Goal: Transaction & Acquisition: Book appointment/travel/reservation

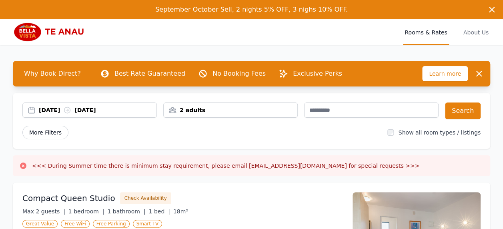
click at [42, 133] on span "More Filters" at bounding box center [45, 133] width 46 height 14
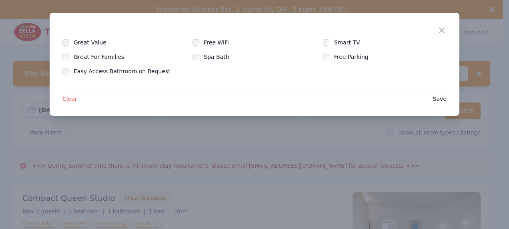
click at [67, 99] on span "Clear" at bounding box center [69, 99] width 15 height 8
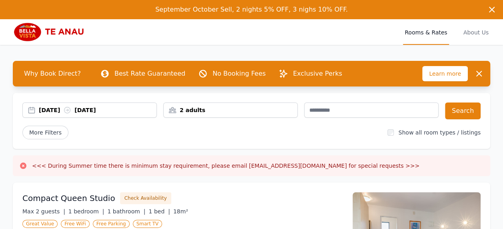
click at [32, 110] on div "[DATE] [DATE]" at bounding box center [90, 110] width 134 height 8
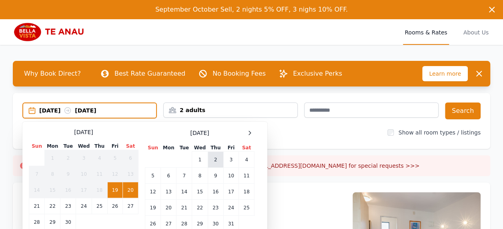
click at [218, 163] on td "2" at bounding box center [216, 160] width 16 height 16
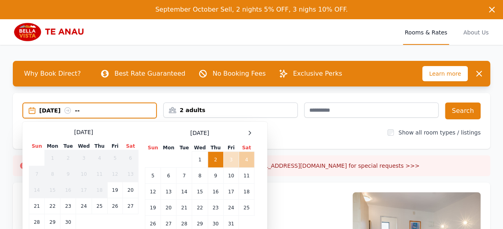
click at [245, 160] on td "4" at bounding box center [247, 160] width 16 height 16
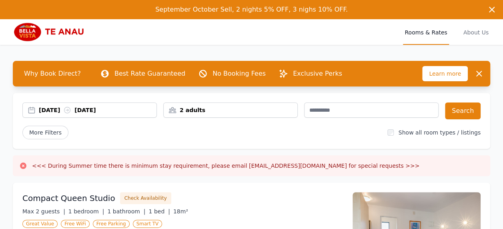
click at [173, 109] on div "2 adults" at bounding box center [231, 110] width 134 height 8
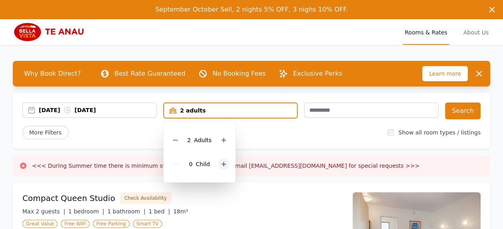
click at [225, 164] on icon at bounding box center [223, 164] width 6 height 6
click at [274, 143] on div "[DATE] [DATE] 2 adults, 2 children 2 Adult s 2 Child ren Search More Filters Sh…" at bounding box center [251, 121] width 477 height 56
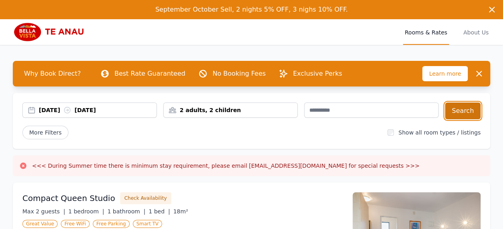
click at [468, 108] on button "Search" at bounding box center [463, 110] width 36 height 17
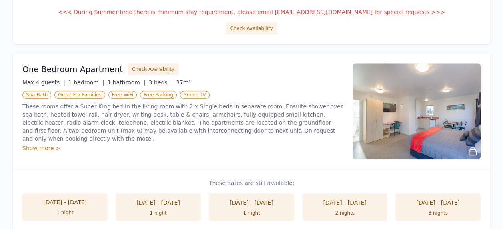
scroll to position [309, 0]
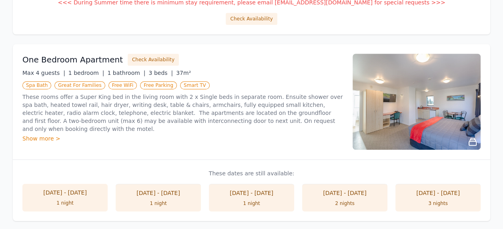
click at [53, 134] on div "Show more >" at bounding box center [182, 138] width 320 height 8
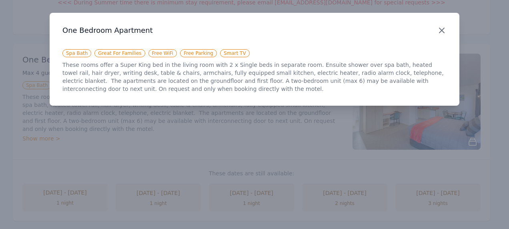
click at [437, 30] on icon "button" at bounding box center [442, 31] width 10 height 10
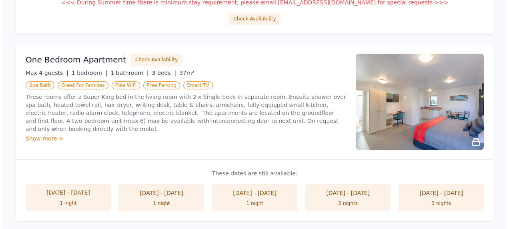
scroll to position [304, 0]
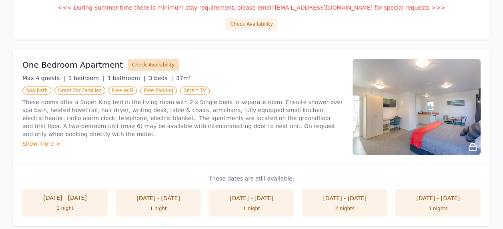
click at [136, 65] on button "Check Availability" at bounding box center [153, 65] width 51 height 12
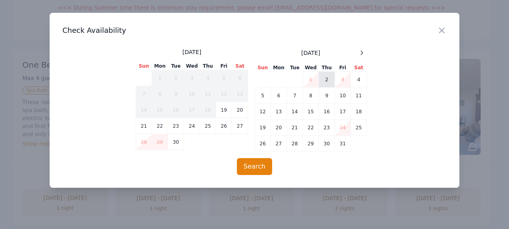
click at [322, 80] on td "2" at bounding box center [327, 80] width 16 height 16
click at [361, 82] on td "4" at bounding box center [359, 80] width 16 height 16
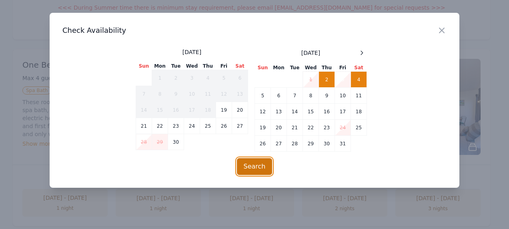
click at [257, 172] on button "Search" at bounding box center [255, 166] width 36 height 17
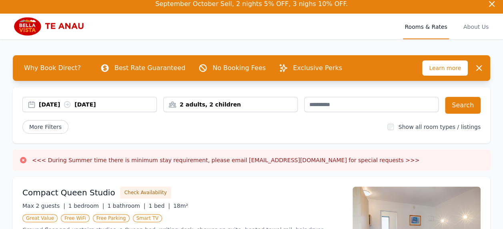
scroll to position [5, 0]
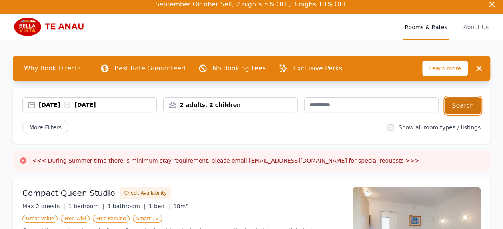
click at [461, 108] on button "Search" at bounding box center [463, 105] width 36 height 17
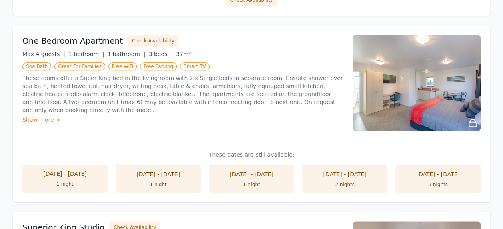
scroll to position [336, 0]
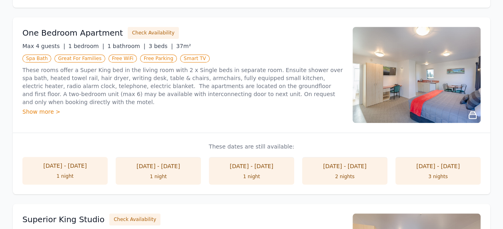
click at [47, 108] on div "Show more >" at bounding box center [182, 112] width 320 height 8
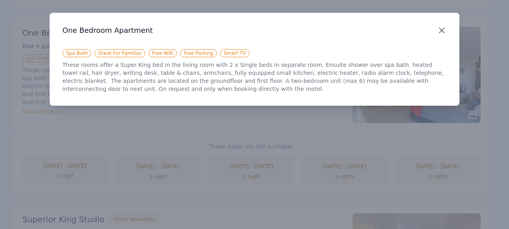
click at [438, 30] on icon "button" at bounding box center [442, 31] width 10 height 10
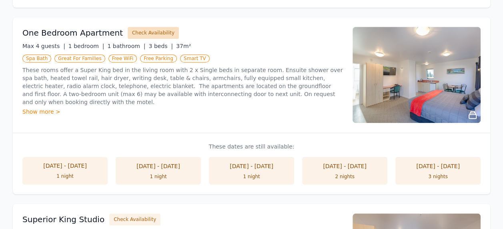
click at [155, 30] on button "Check Availability" at bounding box center [153, 33] width 51 height 12
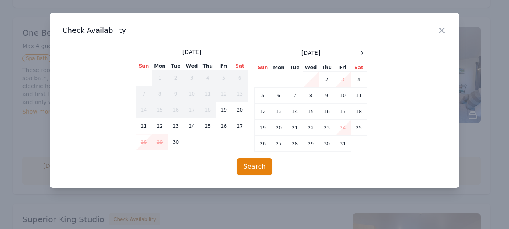
click at [435, 34] on h3 "Check Availability" at bounding box center [254, 31] width 384 height 10
click at [440, 32] on icon "button" at bounding box center [441, 30] width 5 height 5
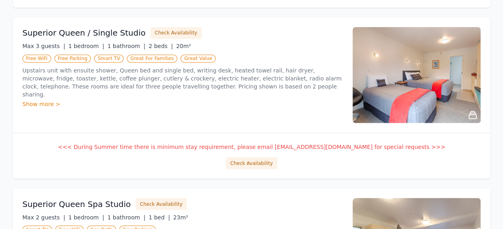
scroll to position [709, 0]
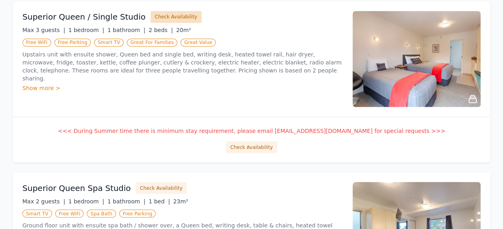
click at [177, 12] on button "Check Availability" at bounding box center [175, 17] width 51 height 12
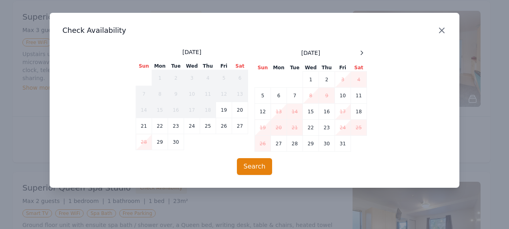
click at [443, 30] on icon "button" at bounding box center [442, 31] width 10 height 10
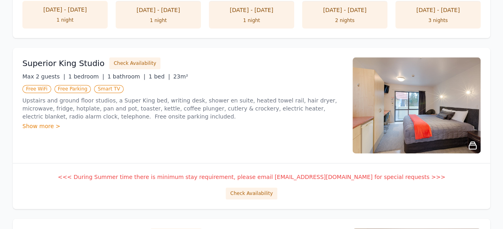
scroll to position [292, 0]
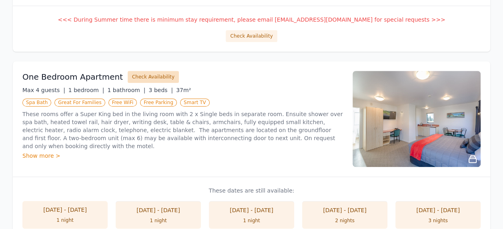
click at [139, 76] on button "Check Availability" at bounding box center [153, 77] width 51 height 12
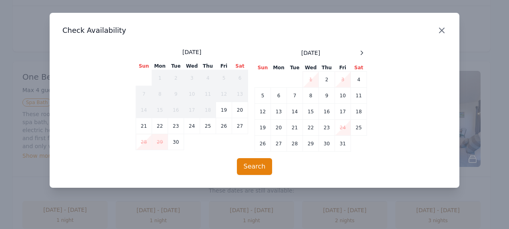
click at [441, 34] on icon "button" at bounding box center [442, 31] width 10 height 10
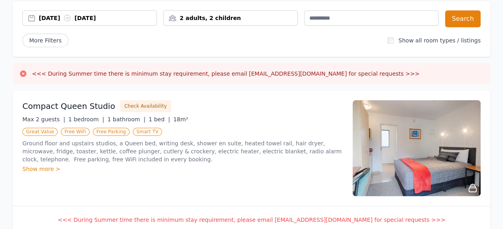
scroll to position [0, 0]
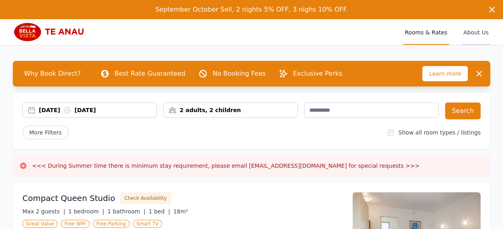
click at [478, 34] on span "About Us" at bounding box center [475, 32] width 28 height 26
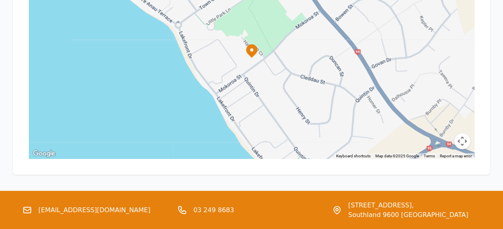
scroll to position [929, 0]
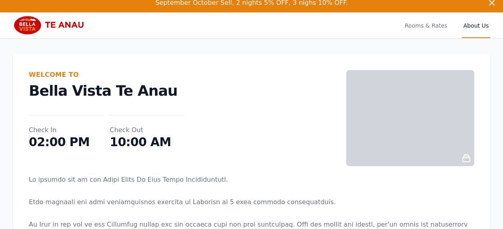
scroll to position [0, 0]
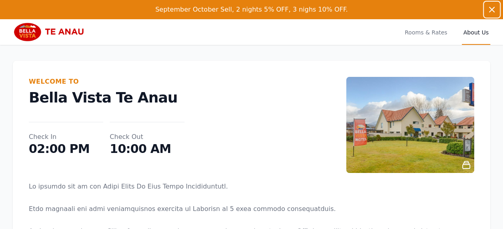
click at [491, 11] on icon "button" at bounding box center [492, 10] width 10 height 10
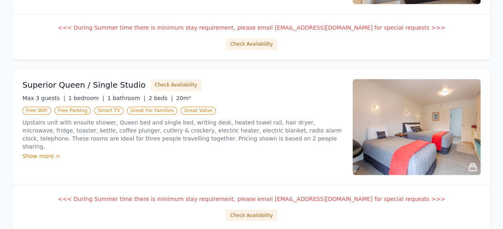
scroll to position [640, 0]
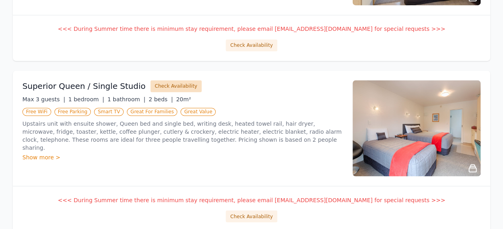
click at [171, 82] on button "Check Availability" at bounding box center [175, 86] width 51 height 12
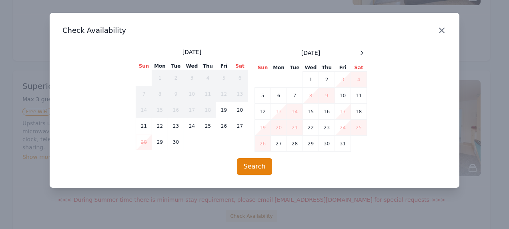
click at [438, 30] on icon "button" at bounding box center [442, 31] width 10 height 10
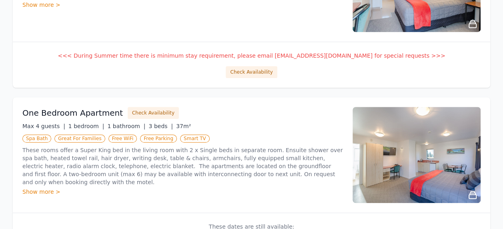
scroll to position [234, 0]
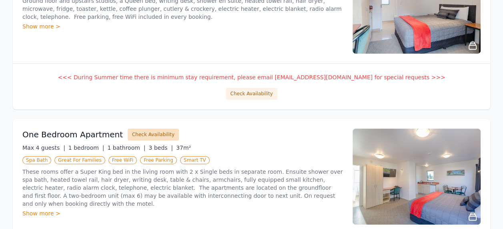
click at [147, 134] on button "Check Availability" at bounding box center [153, 134] width 51 height 12
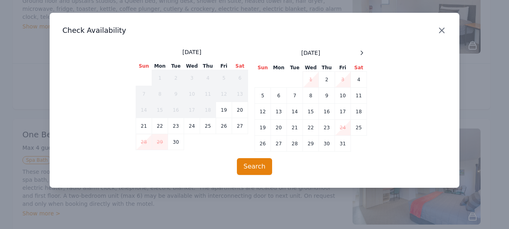
click at [439, 35] on icon "button" at bounding box center [442, 31] width 10 height 10
